Goal: Information Seeking & Learning: Learn about a topic

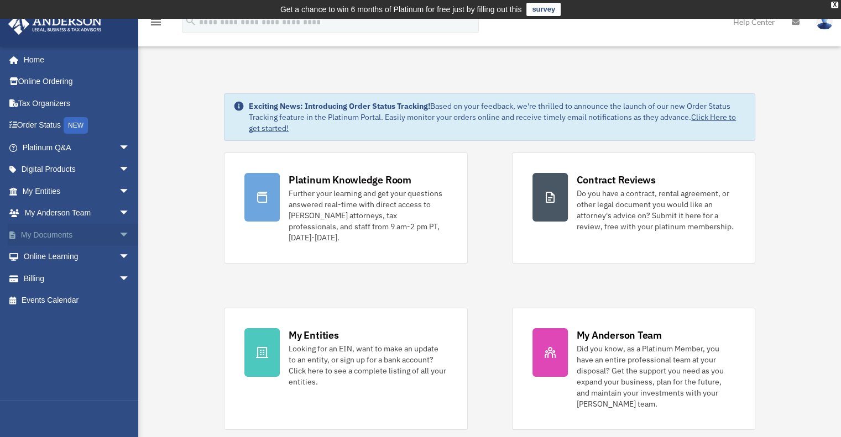
click at [119, 234] on span "arrow_drop_down" at bounding box center [130, 235] width 22 height 23
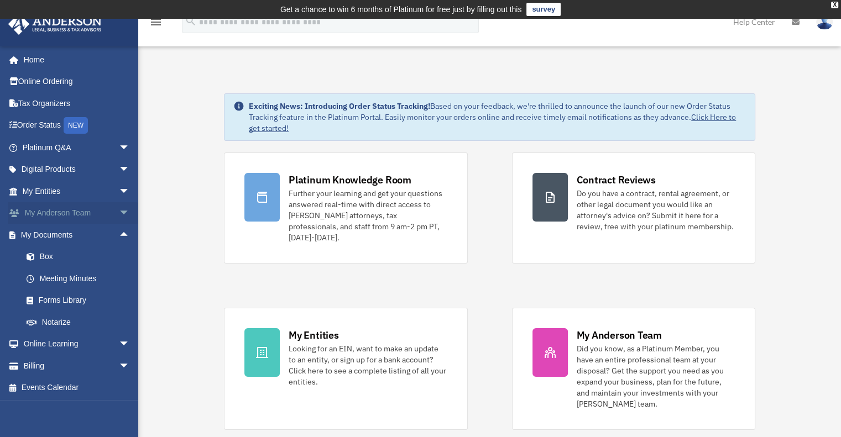
click at [119, 211] on span "arrow_drop_down" at bounding box center [130, 213] width 22 height 23
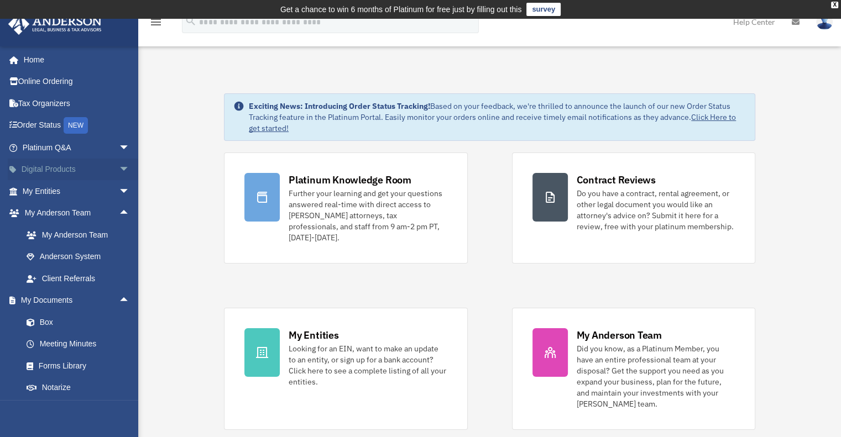
click at [119, 168] on span "arrow_drop_down" at bounding box center [130, 170] width 22 height 23
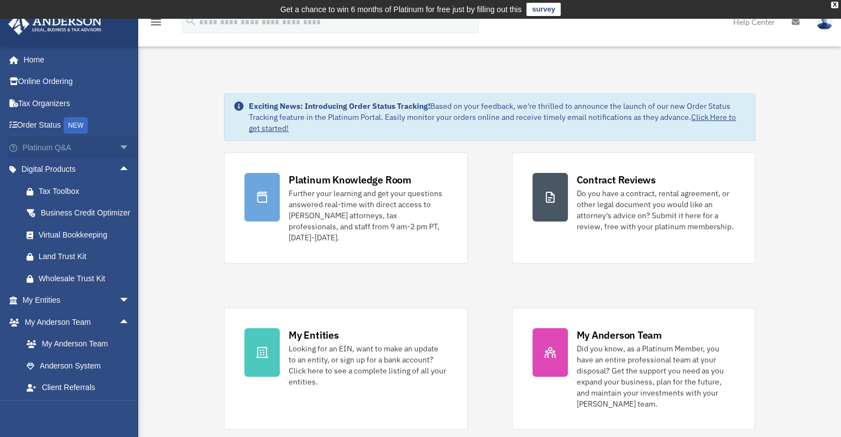
click at [119, 140] on span "arrow_drop_down" at bounding box center [130, 148] width 22 height 23
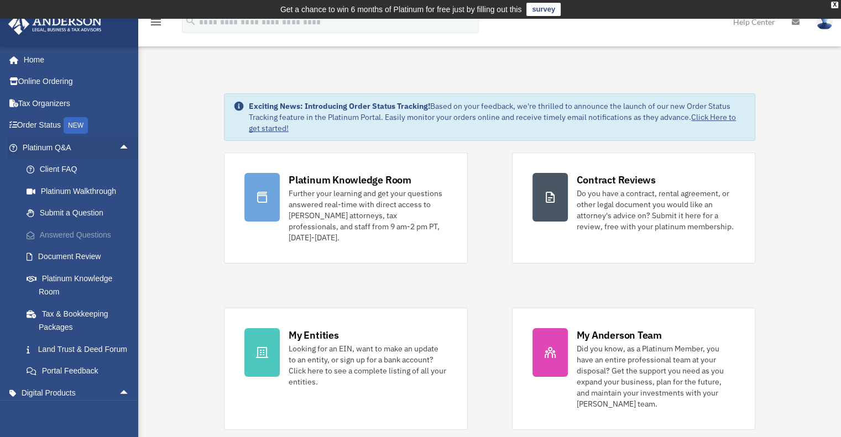
click at [107, 236] on link "Answered Questions" at bounding box center [80, 235] width 131 height 22
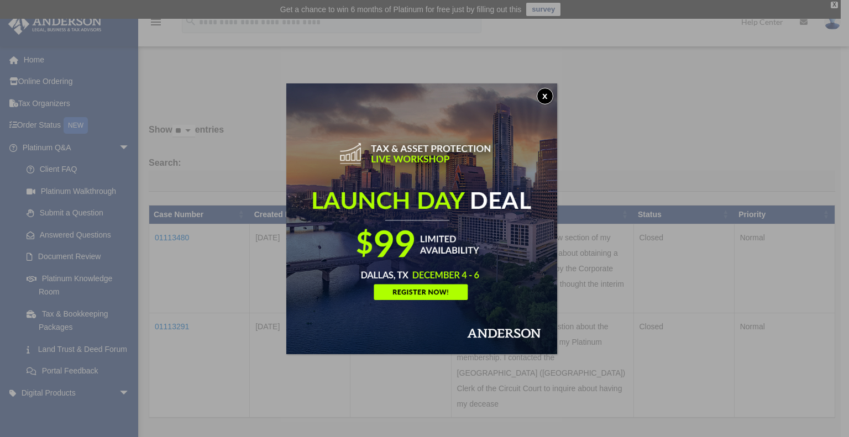
click at [545, 97] on button "x" at bounding box center [545, 96] width 17 height 17
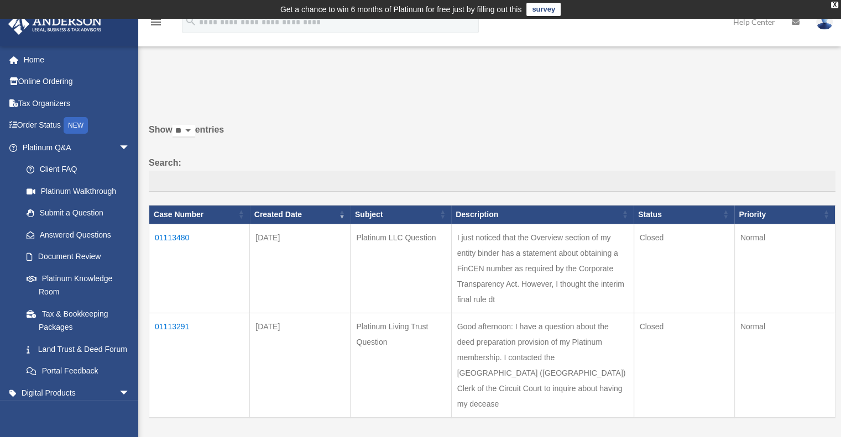
click at [173, 236] on td "01113480" at bounding box center [199, 268] width 101 height 89
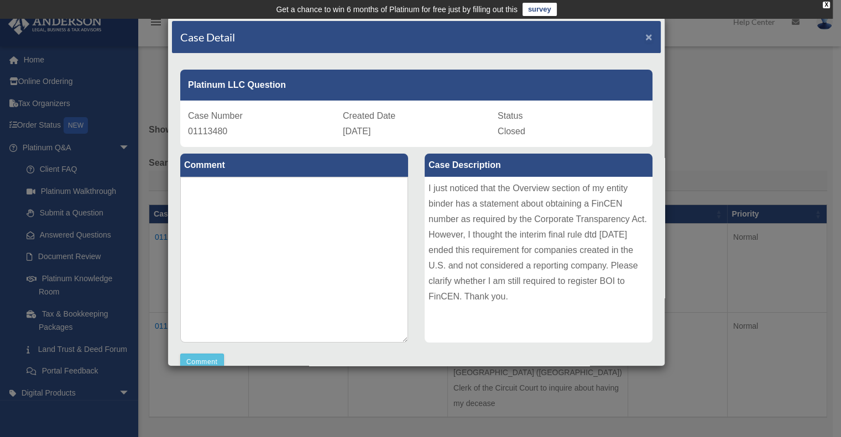
click at [645, 33] on span "×" at bounding box center [648, 36] width 7 height 13
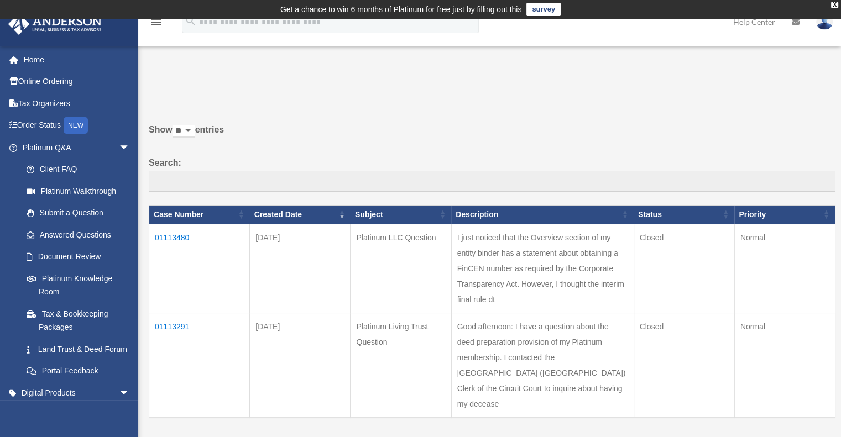
click at [176, 354] on td "01113291" at bounding box center [199, 365] width 101 height 105
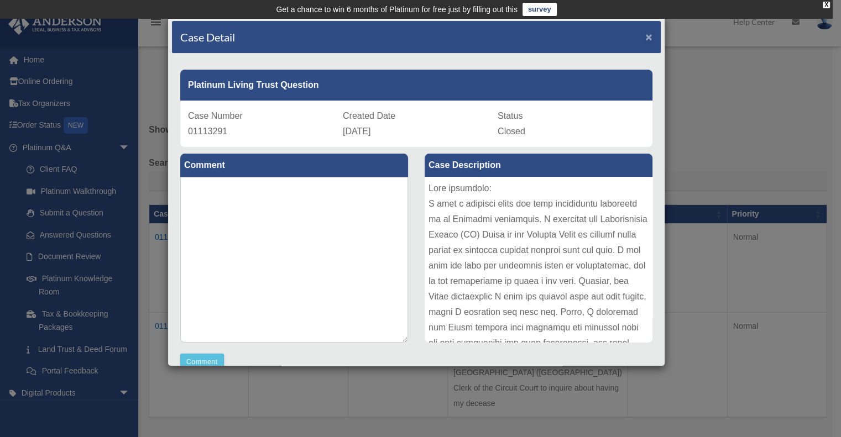
click at [645, 36] on span "×" at bounding box center [648, 36] width 7 height 13
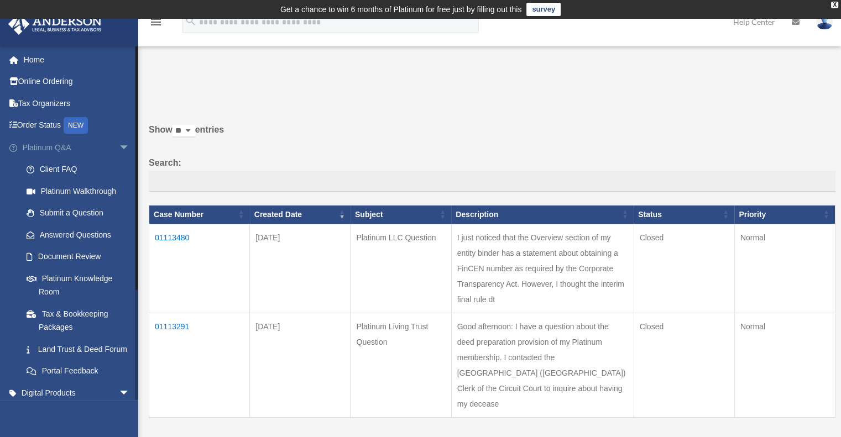
click at [119, 145] on span "arrow_drop_down" at bounding box center [130, 148] width 22 height 23
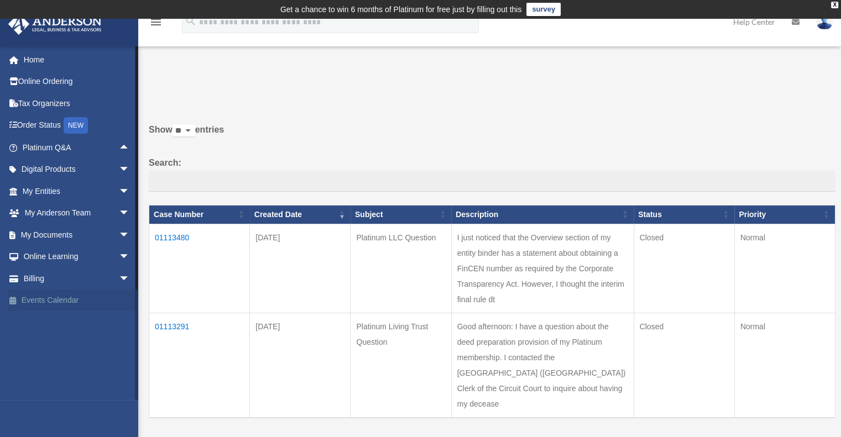
click at [73, 301] on link "Events Calendar" at bounding box center [77, 301] width 139 height 22
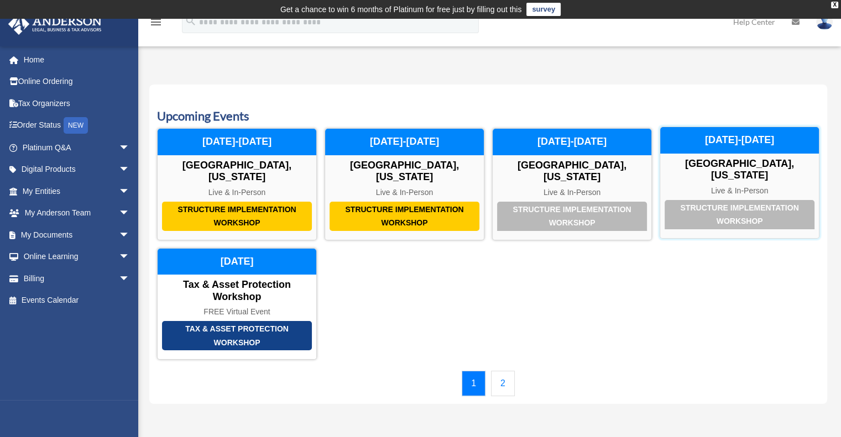
click at [744, 170] on div "Structure Implementation Workshop Las Vegas, Nevada Live & In-Person September …" at bounding box center [740, 183] width 160 height 112
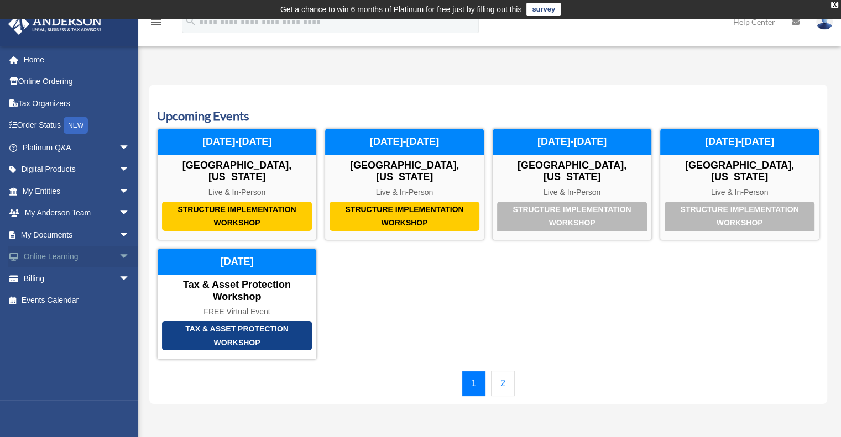
click at [119, 255] on span "arrow_drop_down" at bounding box center [130, 257] width 22 height 23
click at [69, 278] on link "Courses" at bounding box center [80, 279] width 131 height 22
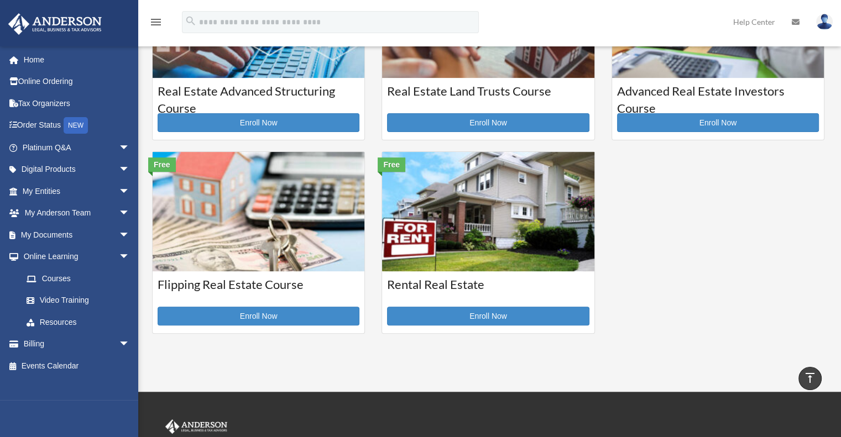
scroll to position [323, 0]
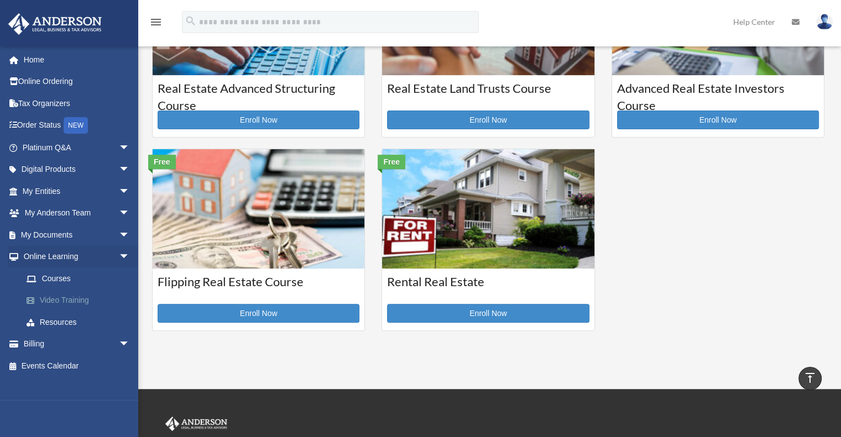
click at [79, 297] on link "Video Training" at bounding box center [80, 301] width 131 height 22
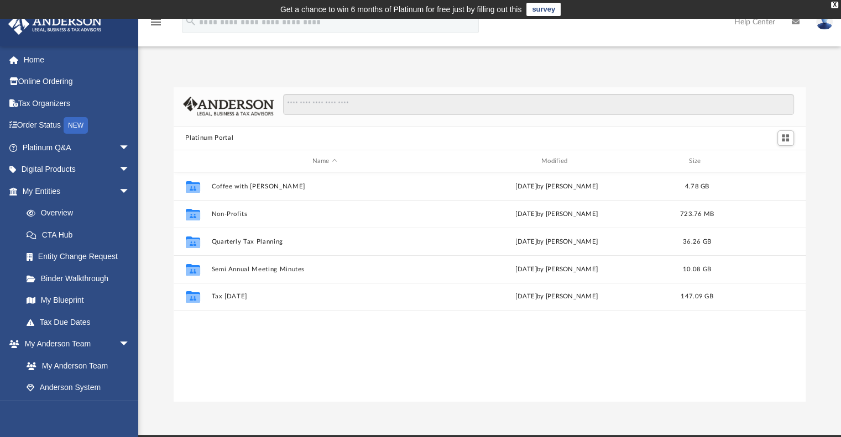
scroll to position [243, 624]
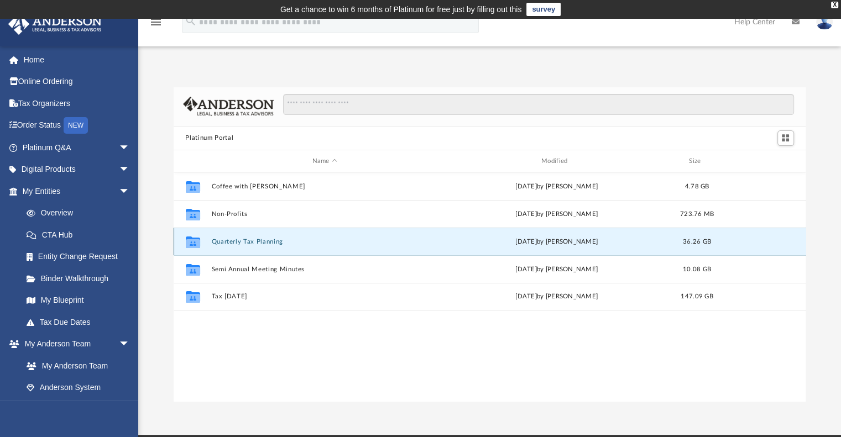
click at [242, 241] on button "Quarterly Tax Planning" at bounding box center [324, 241] width 227 height 7
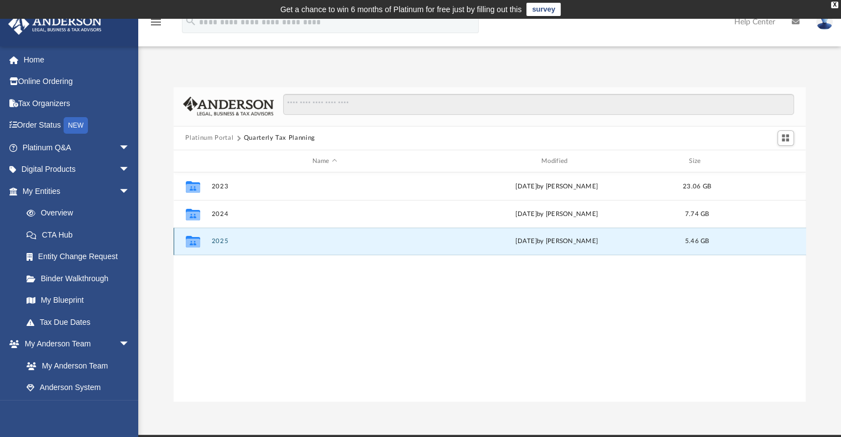
click at [226, 244] on button "2025" at bounding box center [324, 241] width 227 height 7
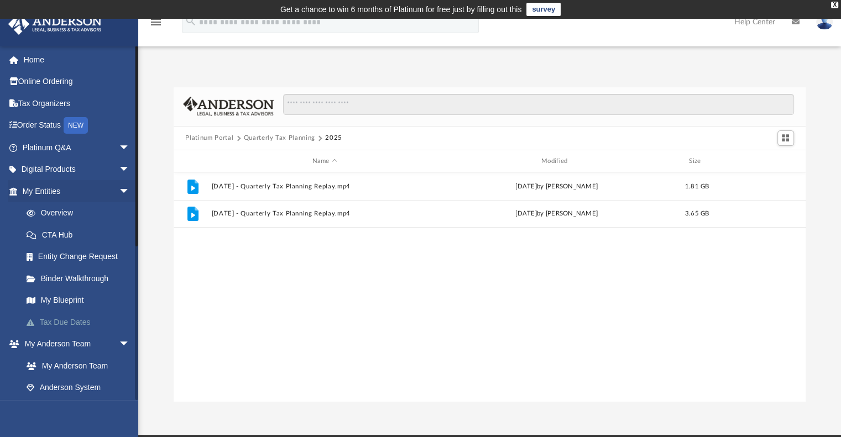
click at [64, 322] on link "Tax Due Dates" at bounding box center [80, 322] width 131 height 22
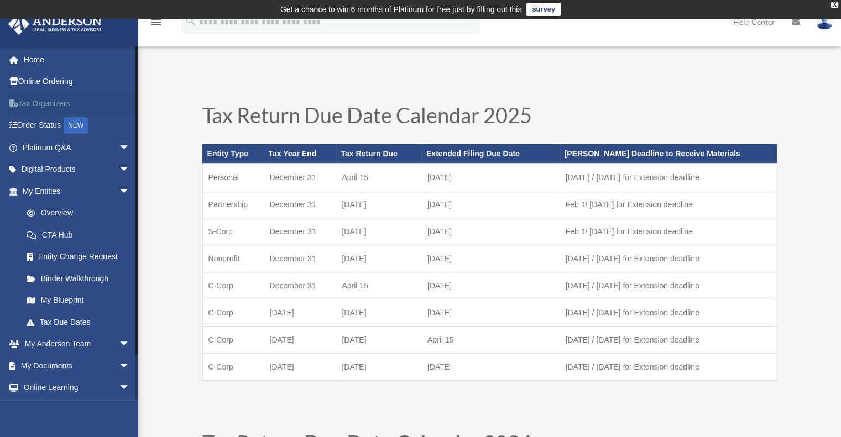
click at [55, 103] on link "Tax Organizers" at bounding box center [77, 103] width 139 height 22
